Goal: Task Accomplishment & Management: Use online tool/utility

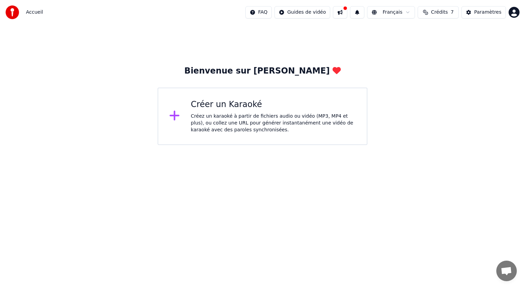
click at [250, 97] on div "Créer un Karaoké Créez un karaoké à partir de fichiers audio ou vidéo (MP3, MP4…" at bounding box center [263, 116] width 210 height 57
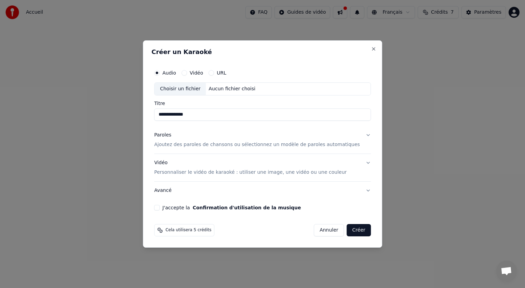
click at [189, 89] on div "Choisir un fichier" at bounding box center [180, 89] width 51 height 12
type input "**********"
click at [321, 144] on p "Ajoutez des paroles de chansons ou sélectionnez un modèle de paroles automatiqu…" at bounding box center [257, 144] width 206 height 7
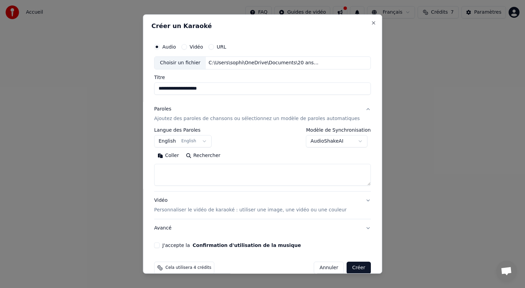
click at [192, 139] on button "English English" at bounding box center [182, 141] width 57 height 12
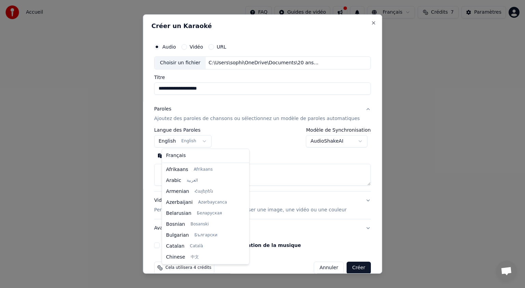
scroll to position [55, 0]
click at [202, 142] on body "**********" at bounding box center [262, 72] width 525 height 145
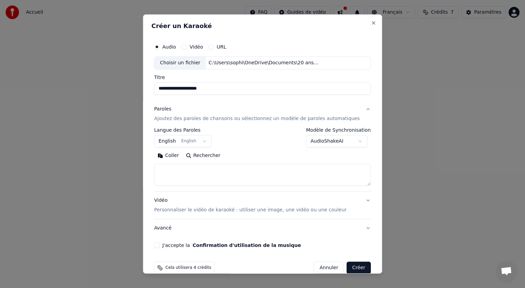
click at [202, 142] on body "**********" at bounding box center [262, 72] width 525 height 145
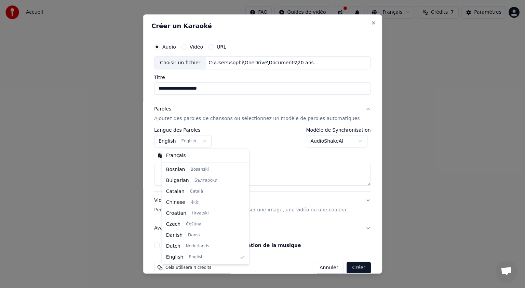
select select "**"
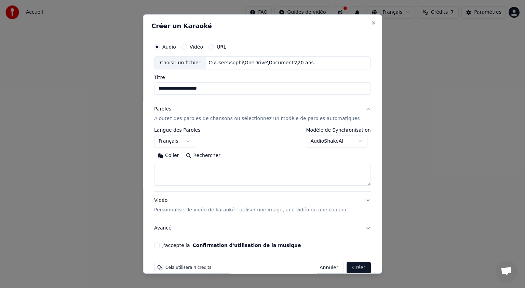
click at [349, 141] on body "**********" at bounding box center [262, 72] width 525 height 145
click at [187, 170] on textarea at bounding box center [262, 175] width 217 height 22
click at [186, 171] on textarea at bounding box center [262, 175] width 217 height 22
paste textarea "**********"
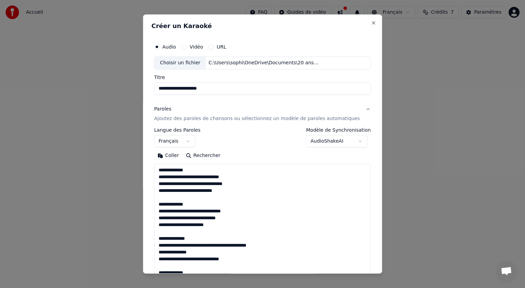
scroll to position [289, 0]
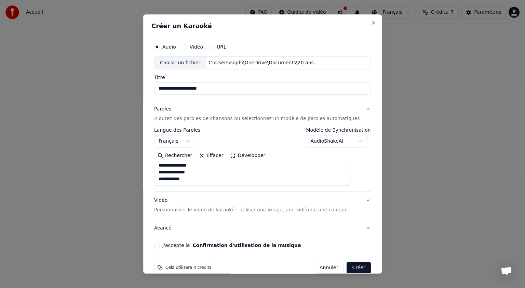
type textarea "**********"
click at [235, 212] on p "Personnaliser le vidéo de karaoké : utiliser une image, une vidéo ou une couleur" at bounding box center [250, 210] width 193 height 7
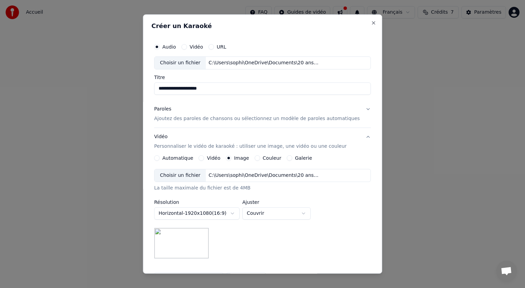
click at [200, 238] on img at bounding box center [181, 243] width 55 height 31
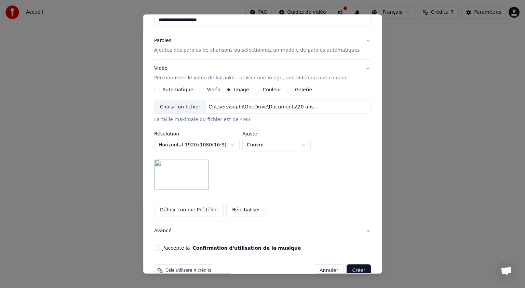
scroll to position [82, 0]
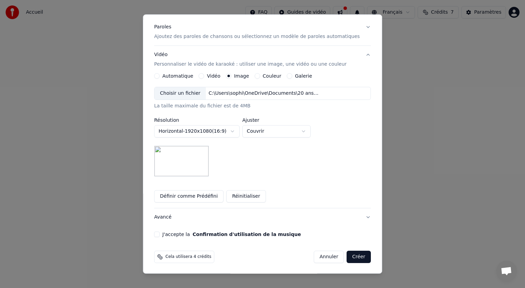
click at [160, 234] on button "J'accepte la Confirmation d'utilisation de la musique" at bounding box center [156, 234] width 5 height 5
click at [347, 256] on button "Créer" at bounding box center [359, 257] width 24 height 12
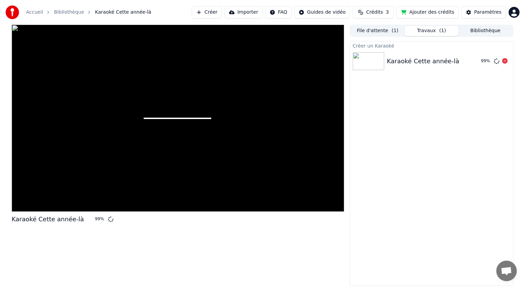
click at [405, 64] on div "Karaoké Cette année-là" at bounding box center [423, 61] width 73 height 10
click at [378, 31] on button "File d'attente ( 1 )" at bounding box center [378, 31] width 54 height 10
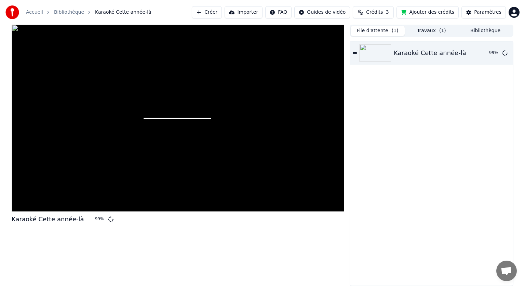
click at [378, 31] on button "File d'attente ( 1 )" at bounding box center [378, 31] width 54 height 10
click at [415, 30] on button "Travaux ( 1 )" at bounding box center [432, 31] width 54 height 10
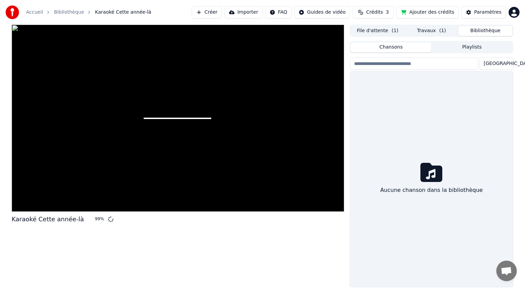
click at [482, 29] on button "Bibliothèque" at bounding box center [486, 31] width 54 height 10
click at [383, 31] on button "File d'attente ( 1 )" at bounding box center [378, 31] width 54 height 10
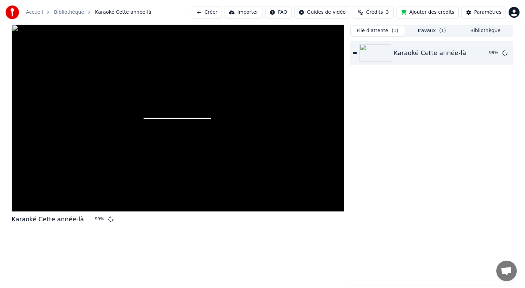
click at [398, 140] on div "Karaoké Cette année-là 99 %" at bounding box center [431, 163] width 163 height 244
click at [383, 12] on span "Crédits" at bounding box center [374, 12] width 17 height 7
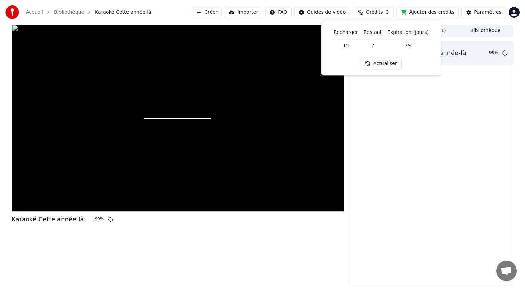
click at [384, 66] on button "Actualiser" at bounding box center [381, 63] width 41 height 12
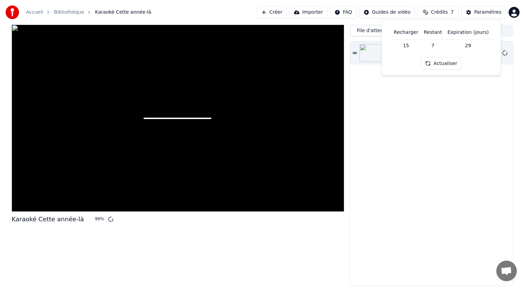
click at [440, 66] on button "Actualiser" at bounding box center [441, 63] width 41 height 12
click at [418, 122] on div "Karaoké Cette année-là 99 %" at bounding box center [431, 163] width 163 height 244
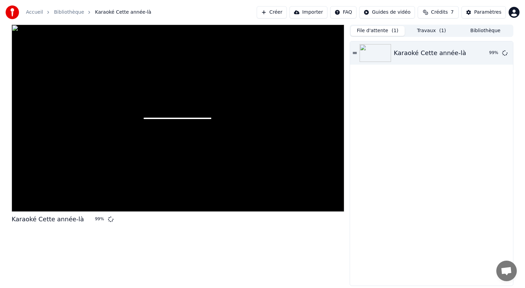
click at [438, 16] on button "Crédits 7" at bounding box center [438, 12] width 41 height 12
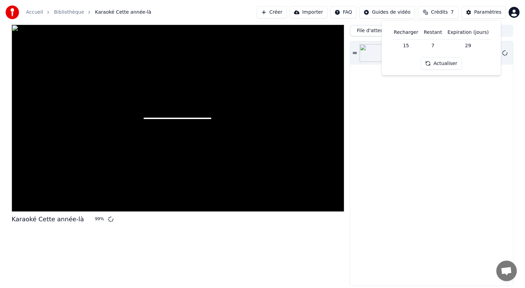
click at [440, 13] on span "Crédits" at bounding box center [439, 12] width 17 height 7
click at [429, 11] on button "Crédits 7" at bounding box center [438, 12] width 41 height 12
click at [453, 11] on button "Crédits 7" at bounding box center [438, 12] width 41 height 12
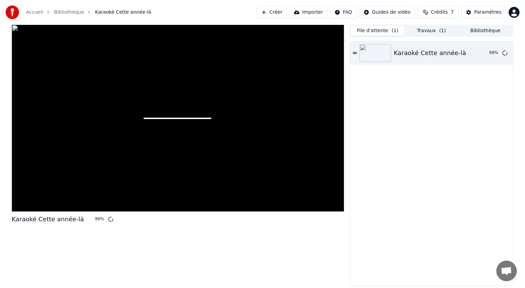
click at [453, 11] on button "Crédits 7" at bounding box center [438, 12] width 41 height 12
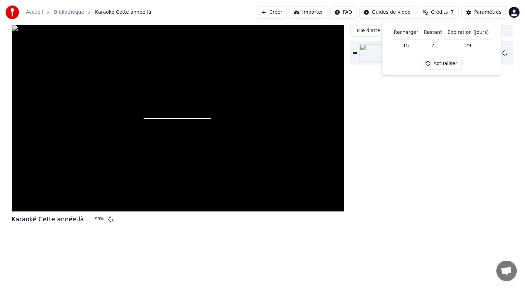
click at [408, 46] on td "15" at bounding box center [406, 45] width 30 height 12
click at [421, 96] on div "Karaoké Cette année-là 99 %" at bounding box center [431, 163] width 163 height 244
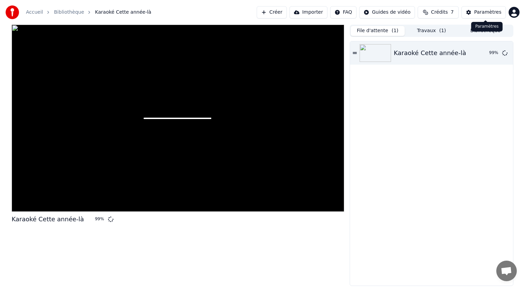
click at [476, 13] on button "Paramètres" at bounding box center [484, 12] width 44 height 12
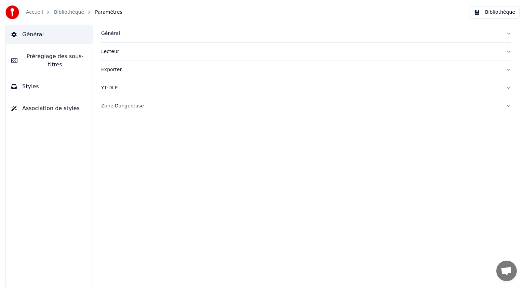
click at [38, 13] on link "Accueil" at bounding box center [34, 12] width 17 height 7
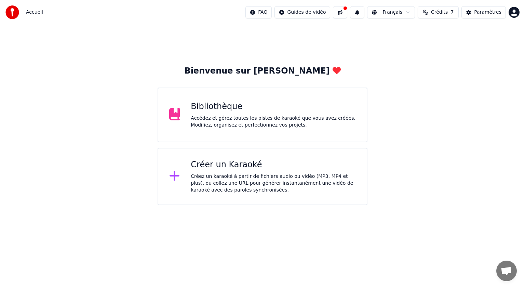
click at [203, 123] on div "Accédez et gérez toutes les pistes de karaoké que vous avez créées. Modifiez, o…" at bounding box center [273, 122] width 165 height 14
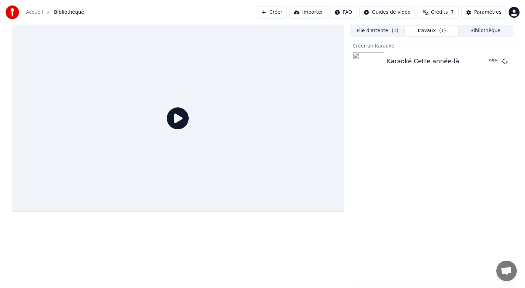
click at [433, 32] on button "Travaux ( 1 )" at bounding box center [432, 31] width 54 height 10
click at [174, 121] on icon at bounding box center [178, 118] width 22 height 22
click at [177, 119] on icon at bounding box center [178, 118] width 22 height 22
click at [177, 127] on icon at bounding box center [178, 118] width 22 height 22
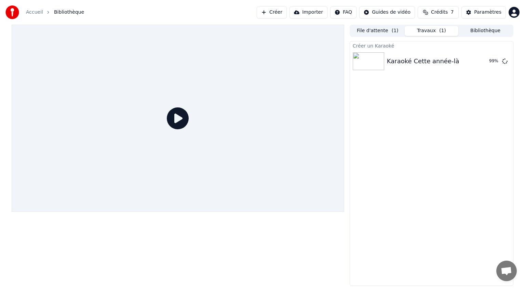
click at [177, 127] on icon at bounding box center [178, 118] width 22 height 22
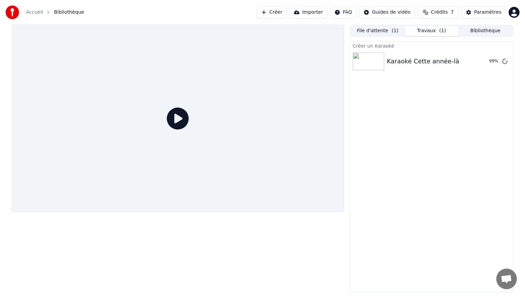
click at [185, 212] on div at bounding box center [178, 118] width 333 height 187
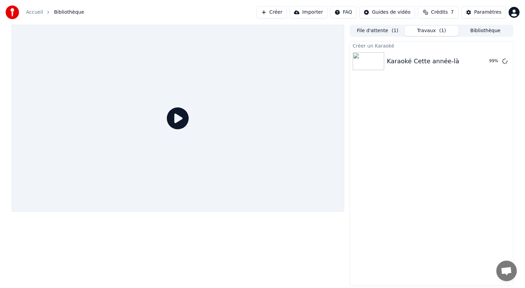
click at [184, 119] on icon at bounding box center [178, 118] width 22 height 22
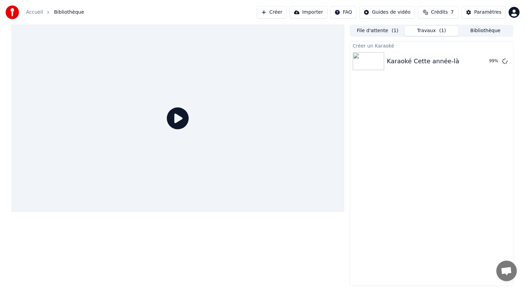
click at [184, 119] on icon at bounding box center [178, 118] width 22 height 22
drag, startPoint x: 184, startPoint y: 119, endPoint x: 180, endPoint y: 119, distance: 4.1
click at [184, 127] on icon at bounding box center [178, 118] width 22 height 22
click at [180, 119] on icon at bounding box center [178, 118] width 22 height 22
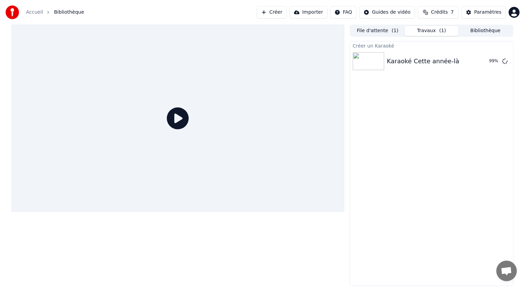
click at [180, 119] on icon at bounding box center [178, 118] width 22 height 22
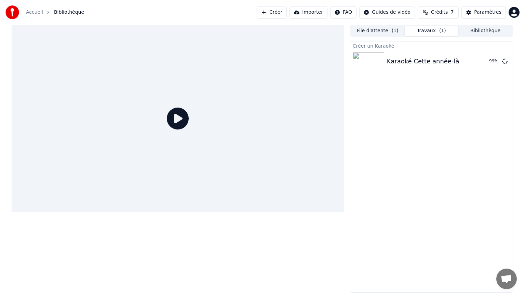
click at [180, 119] on div at bounding box center [178, 118] width 333 height 187
click at [344, 184] on div at bounding box center [178, 118] width 333 height 187
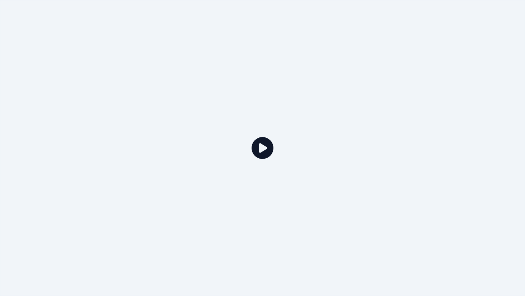
click at [295, 241] on div at bounding box center [262, 148] width 525 height 296
